Goal: Task Accomplishment & Management: Manage account settings

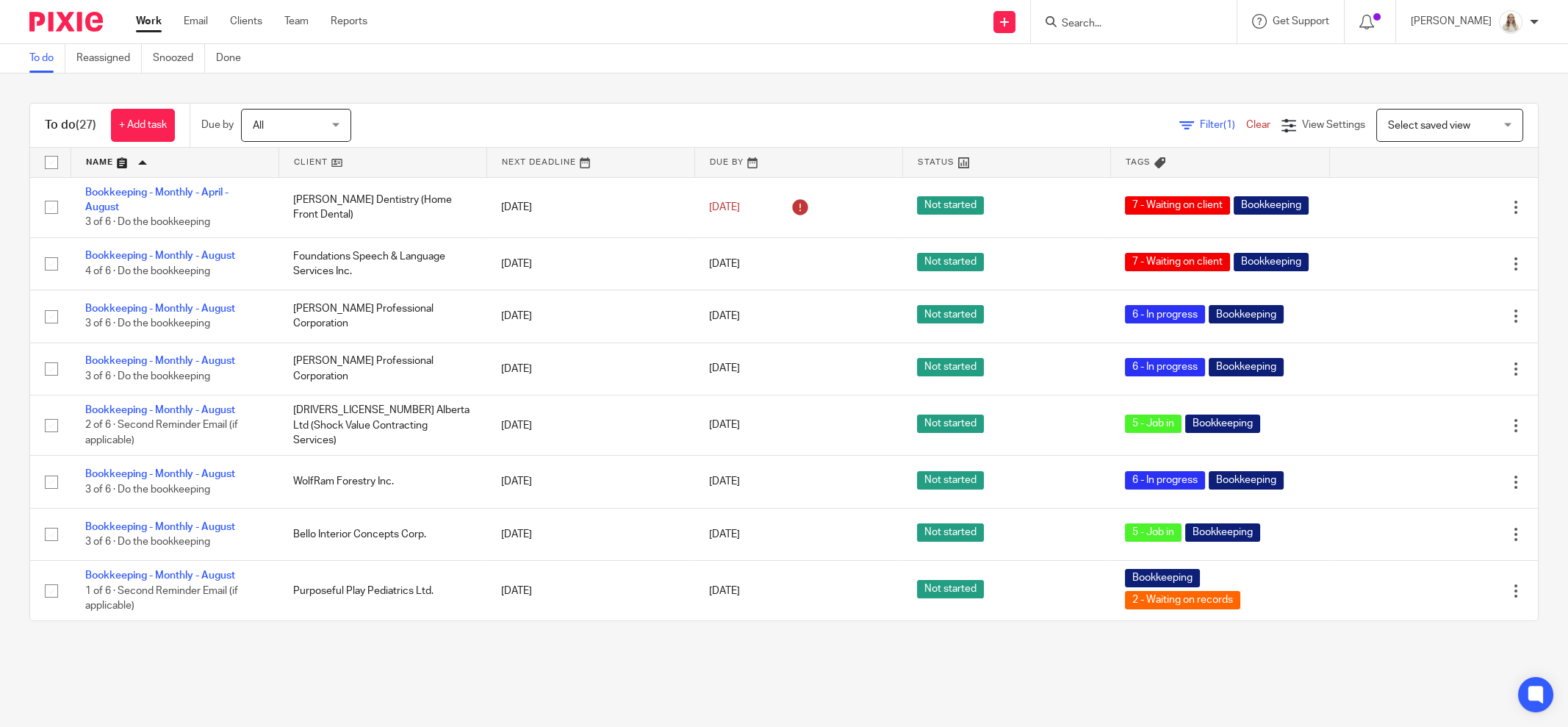
click at [521, 92] on div "To do (27) + Add task Due by All All Today Tomorrow This week Next week This mo…" at bounding box center [784, 362] width 1568 height 577
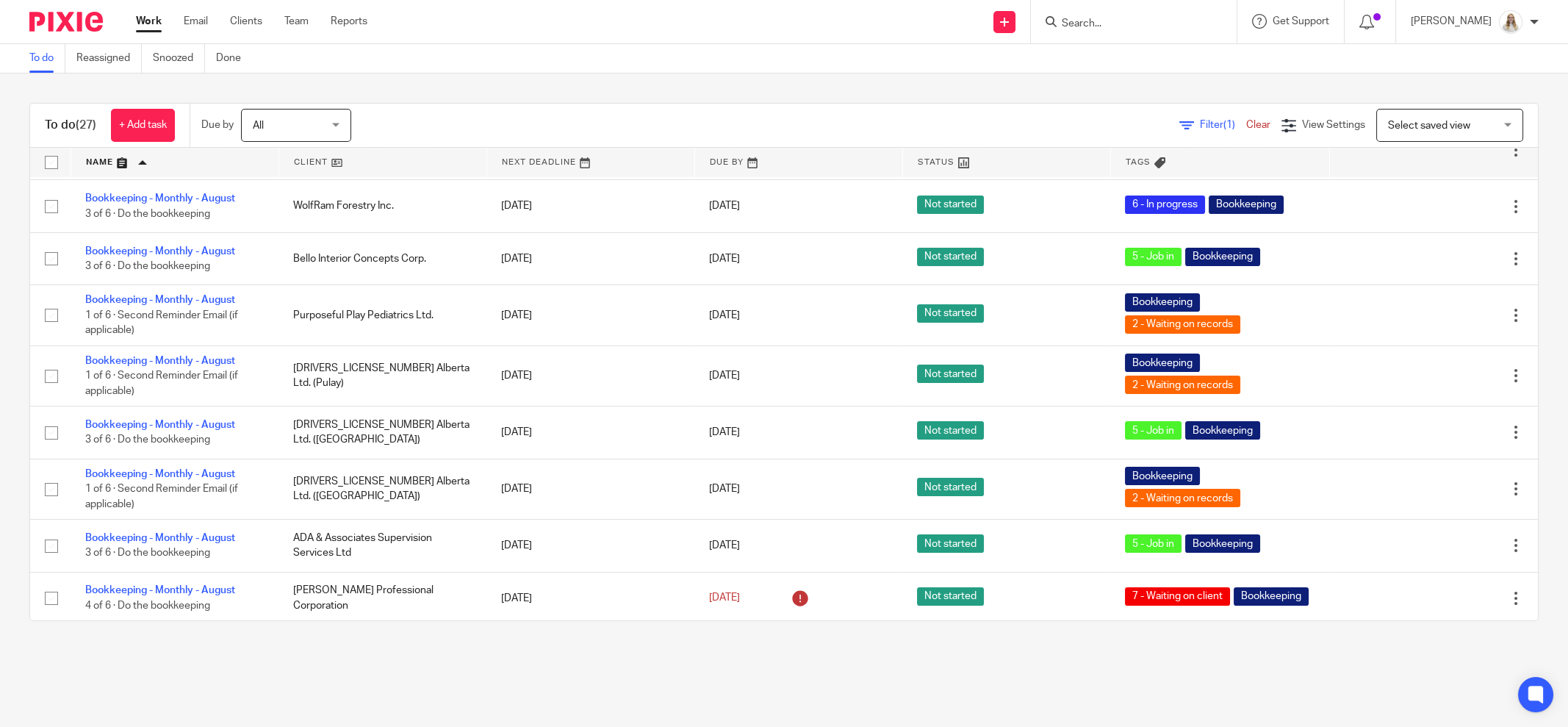
click at [1046, 79] on div "To do (27) + Add task Due by All All Today Tomorrow This week Next week This mo…" at bounding box center [784, 362] width 1568 height 577
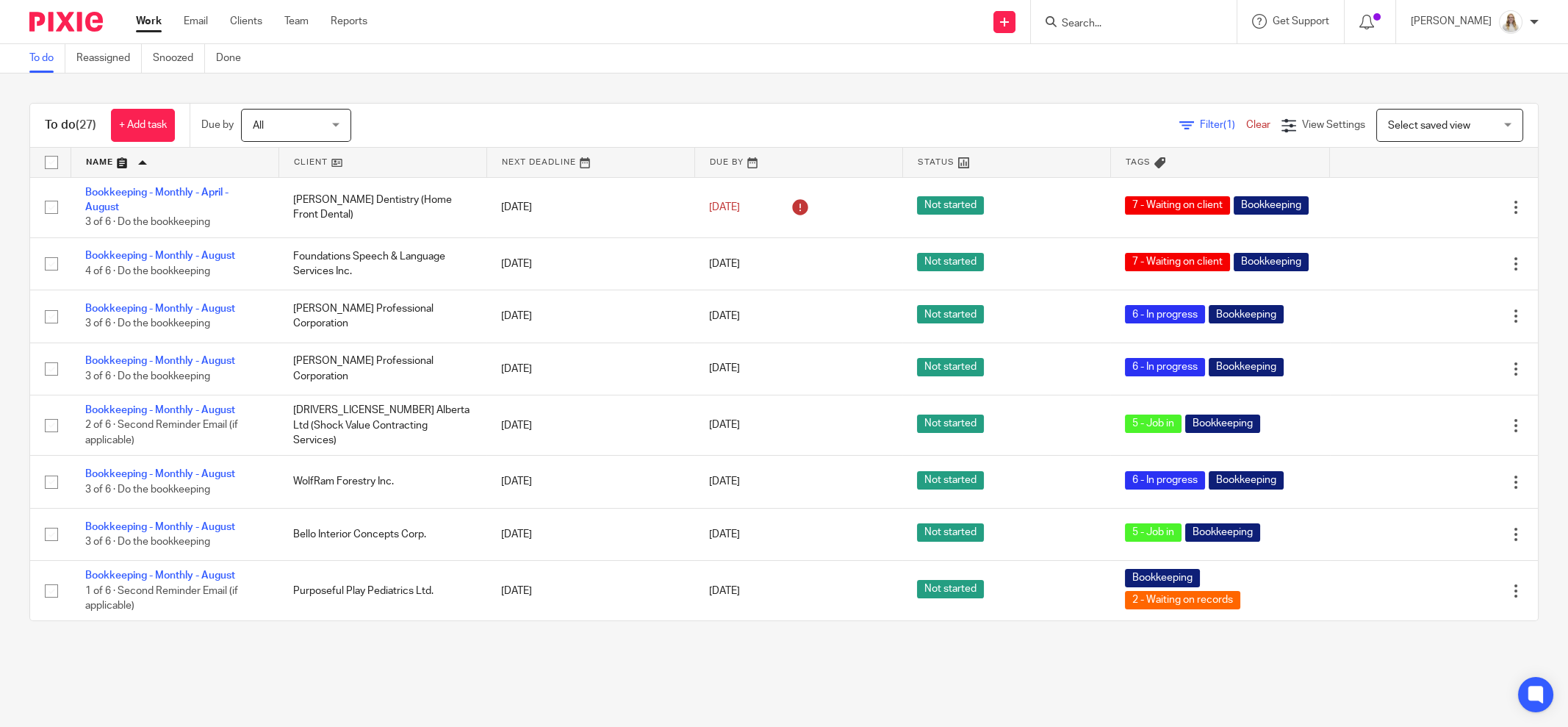
click at [468, 84] on div "To do (27) + Add task Due by All All Today Tomorrow This week Next week This mo…" at bounding box center [784, 362] width 1568 height 577
click at [121, 158] on link at bounding box center [174, 162] width 207 height 29
click at [463, 79] on div "To do (27) + Add task Due by All All Today Tomorrow This week Next week This mo…" at bounding box center [784, 362] width 1568 height 577
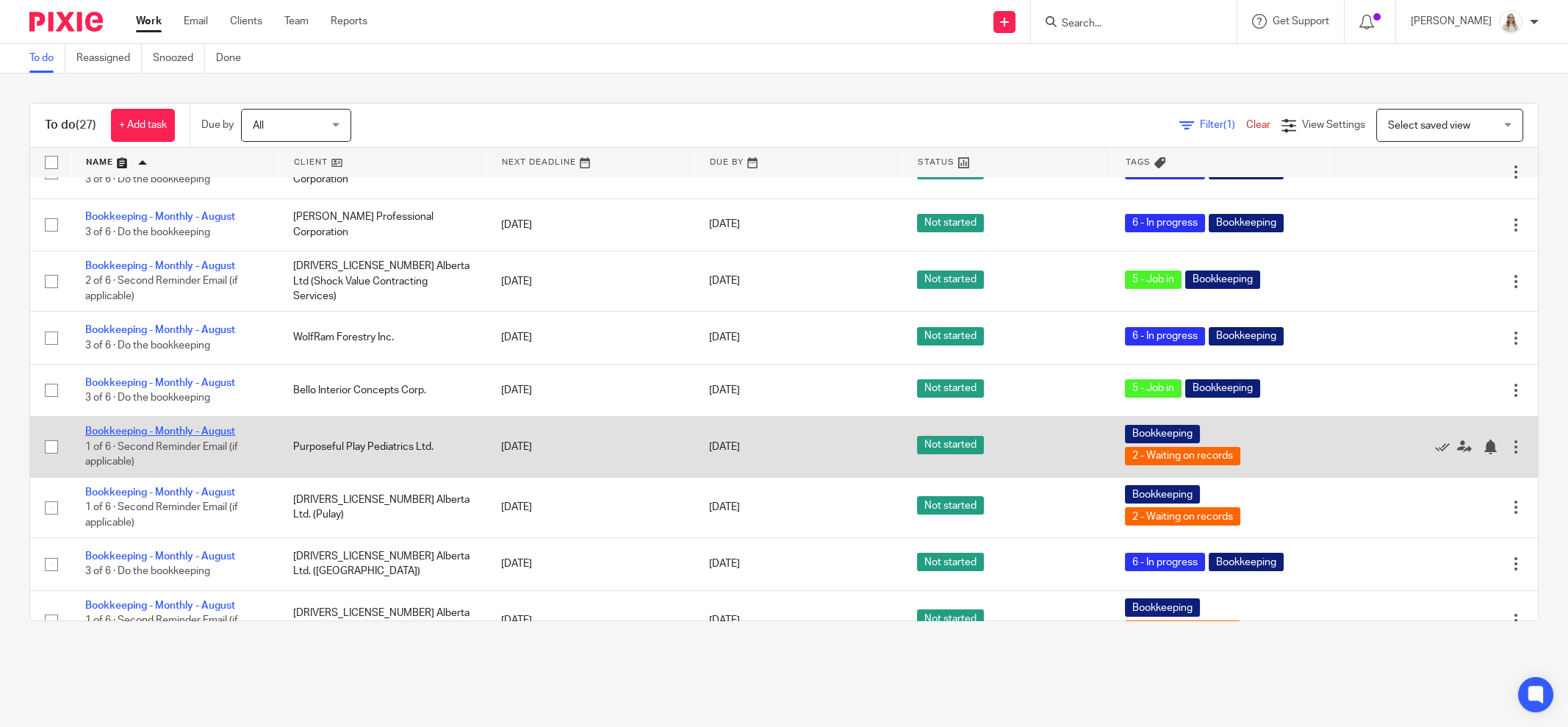
scroll to position [183, 0]
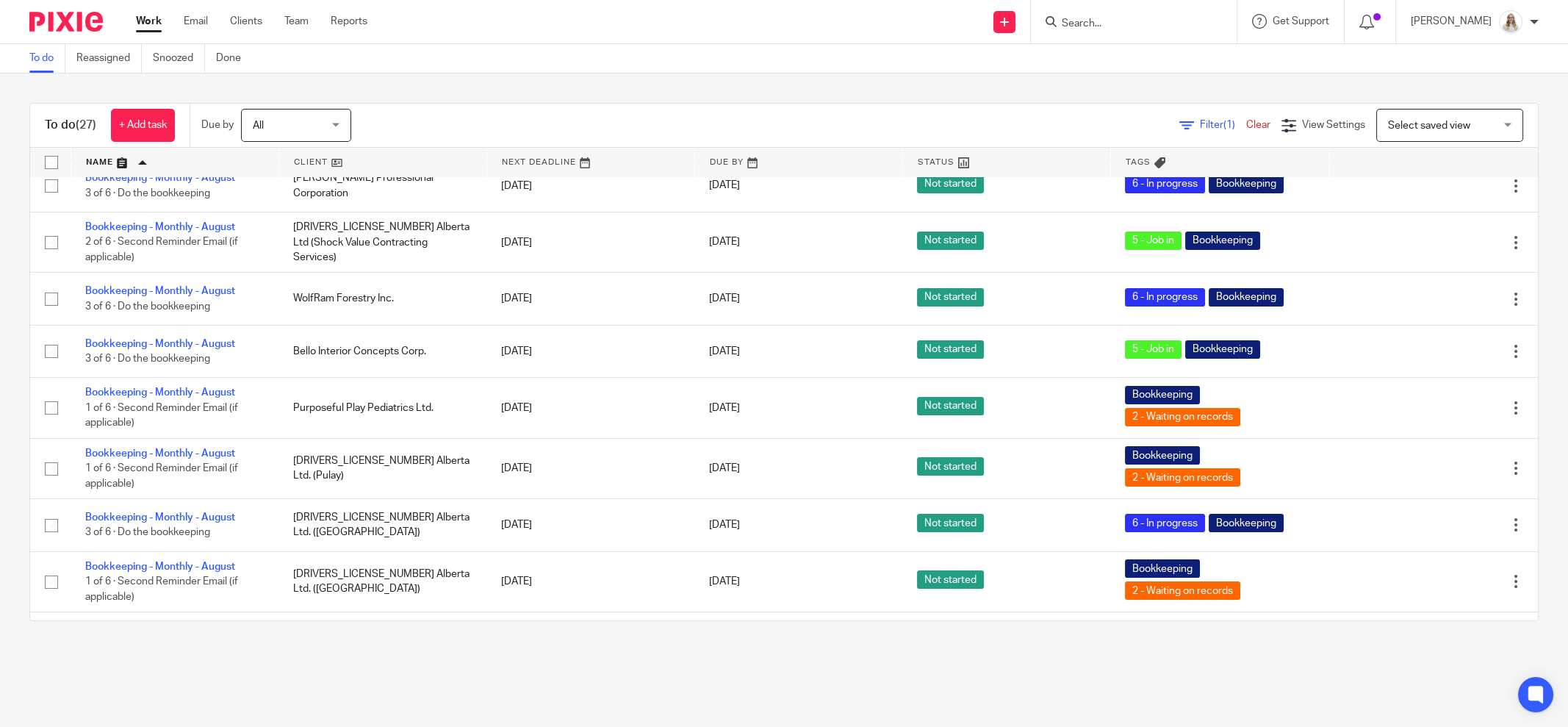
click at [795, 99] on div "To do (27) + Add task Due by All All Today Tomorrow This week Next week This mo…" at bounding box center [784, 362] width 1568 height 577
drag, startPoint x: 297, startPoint y: 3, endPoint x: 571, endPoint y: 3, distance: 274.0
click at [665, 65] on div "To do Reassigned Snoozed Done" at bounding box center [784, 59] width 1568 height 29
